Goal: Obtain resource: Obtain resource

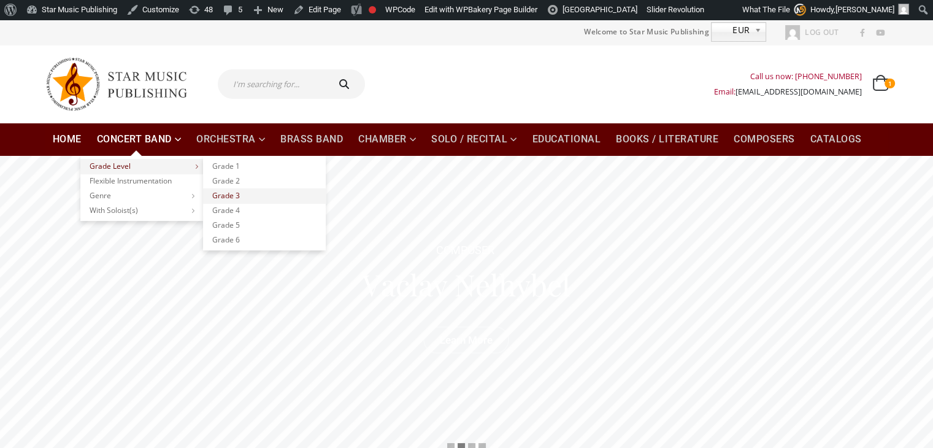
click at [234, 198] on link "Grade 3" at bounding box center [264, 195] width 123 height 15
click at [263, 87] on input "text" at bounding box center [272, 83] width 109 height 29
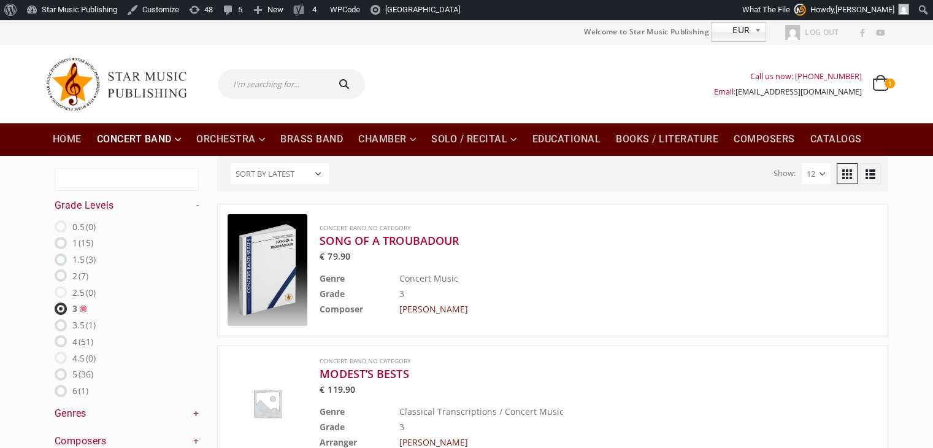
click at [267, 268] on img at bounding box center [268, 270] width 80 height 112
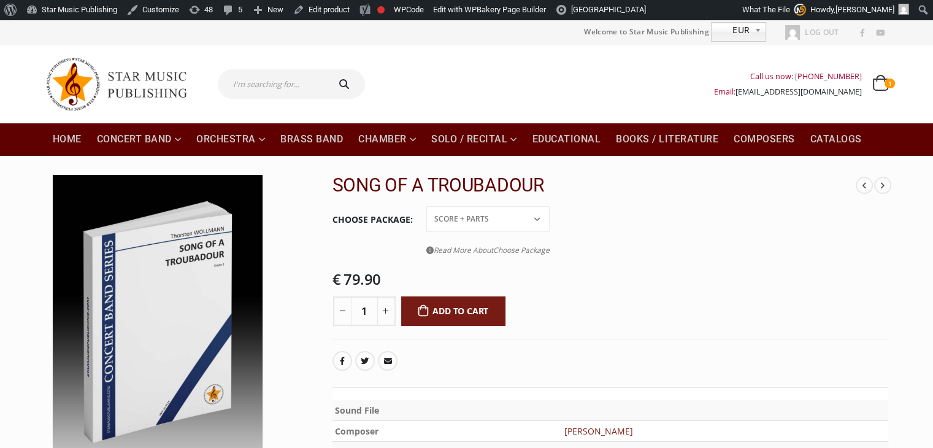
click at [282, 85] on input "text" at bounding box center [272, 83] width 109 height 29
click at [267, 86] on input "text" at bounding box center [272, 83] width 109 height 29
type input "ode to joy"
click at [326, 69] on button "submit" at bounding box center [345, 83] width 39 height 29
type input "ode to joy"
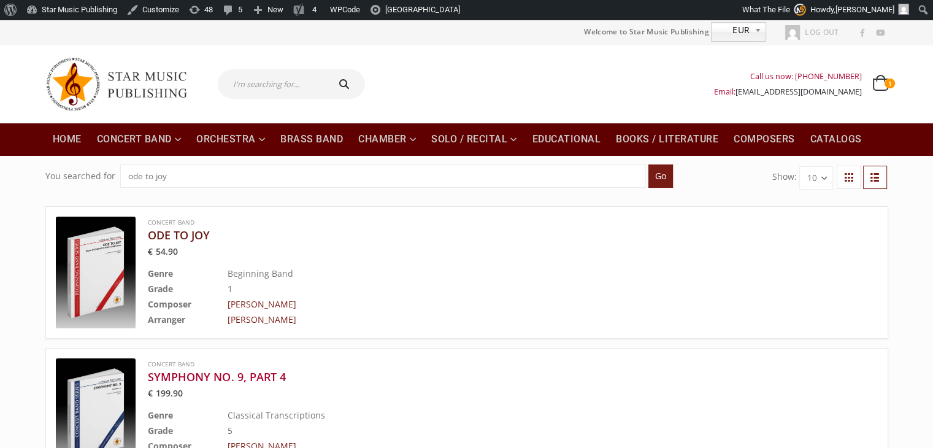
click at [174, 235] on h3 "ODE TO JOY" at bounding box center [482, 235] width 669 height 15
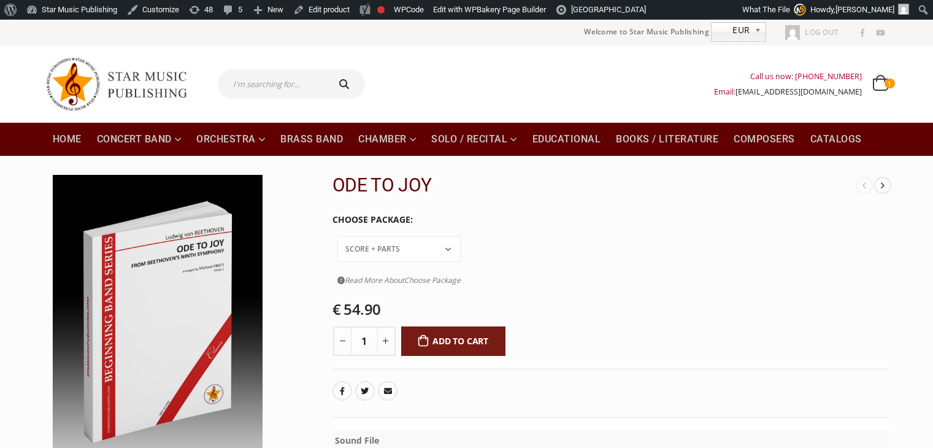
scroll to position [123, 0]
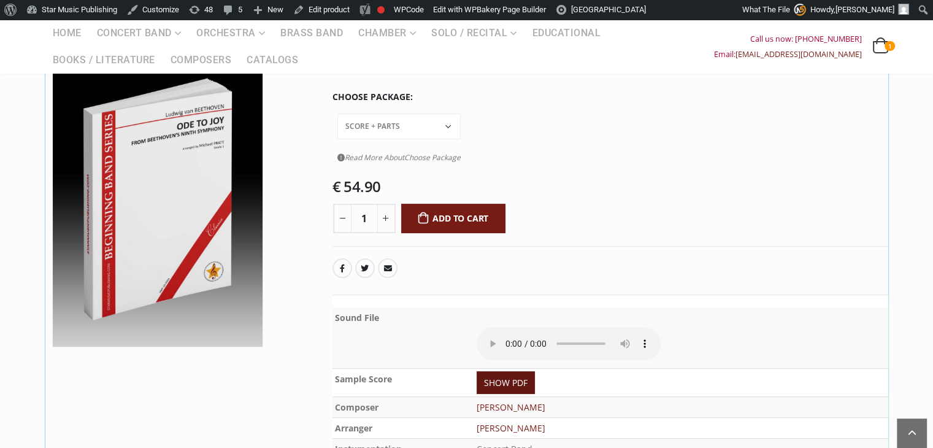
click at [512, 371] on link "SHOW PDF" at bounding box center [506, 382] width 58 height 23
